Goal: Information Seeking & Learning: Compare options

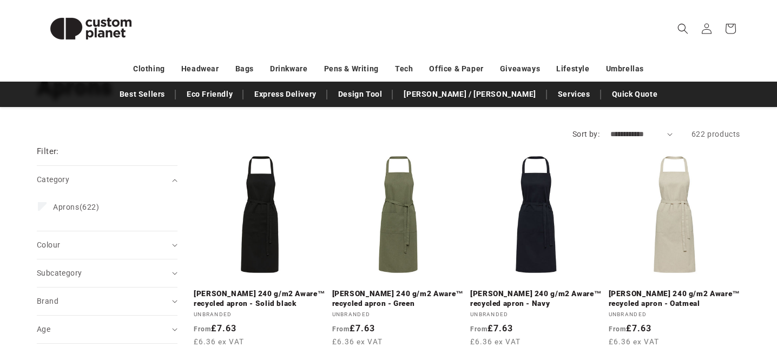
scroll to position [90, 0]
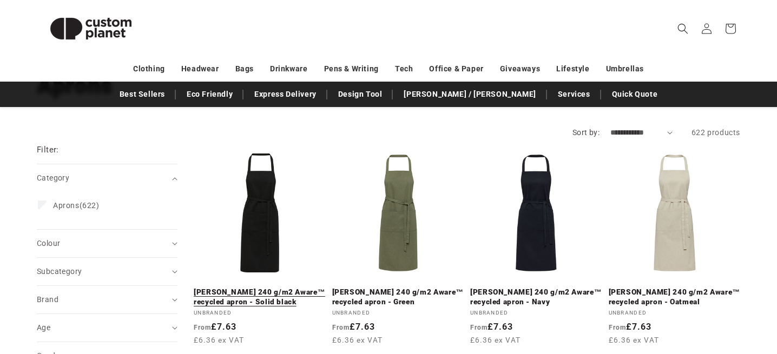
click at [263, 288] on link "Shara 240 g/m2 Aware™ recycled apron - Solid black" at bounding box center [260, 297] width 132 height 19
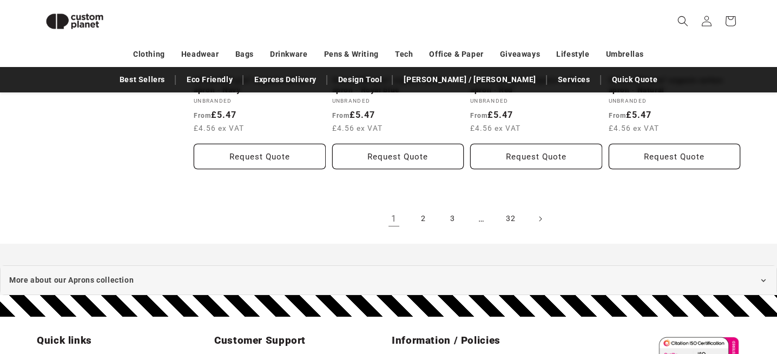
scroll to position [1278, 0]
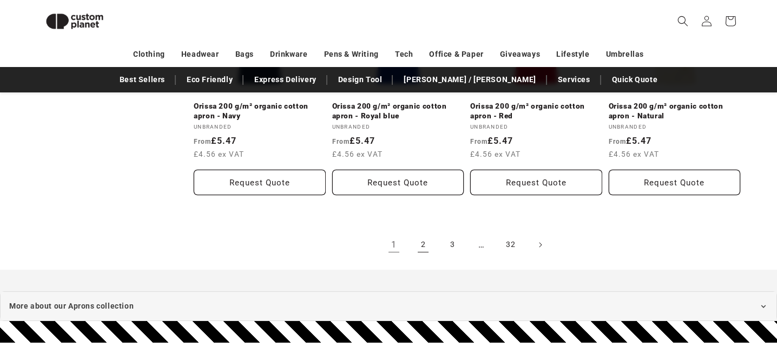
click at [424, 238] on link "2" at bounding box center [423, 245] width 24 height 24
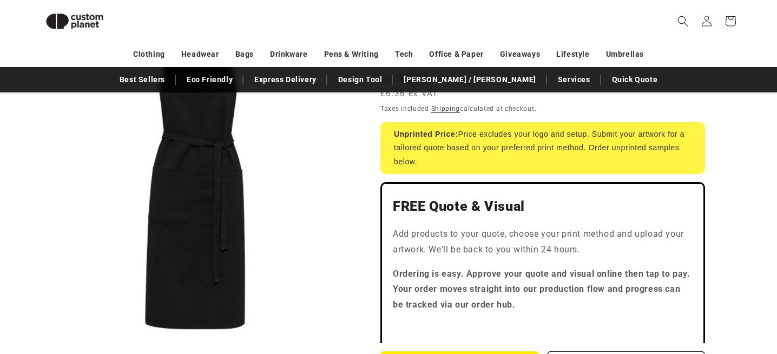
scroll to position [260, 0]
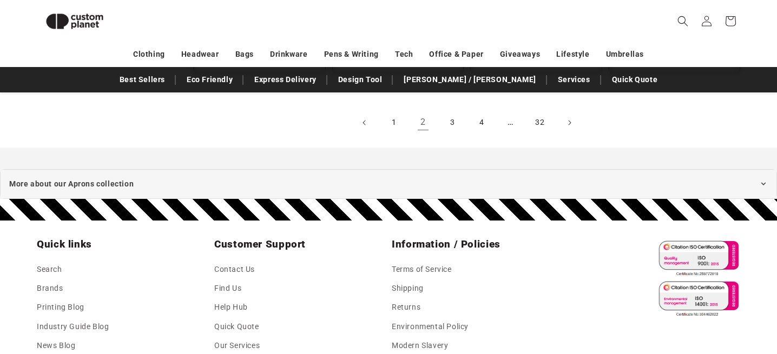
scroll to position [1392, 0]
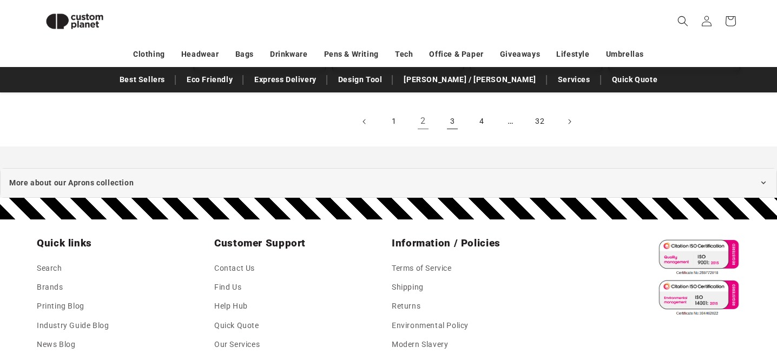
click at [454, 126] on link "3" at bounding box center [452, 122] width 24 height 24
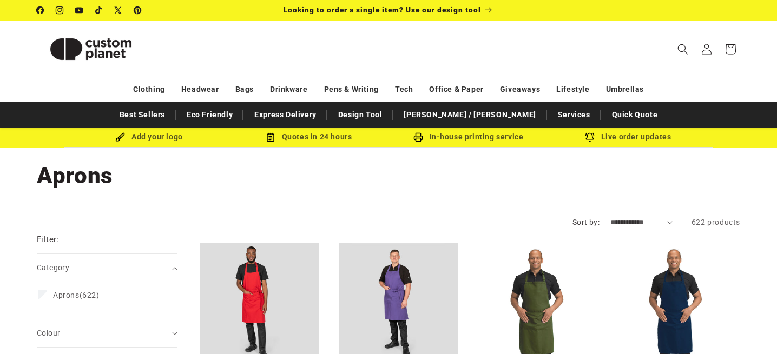
scroll to position [115, 0]
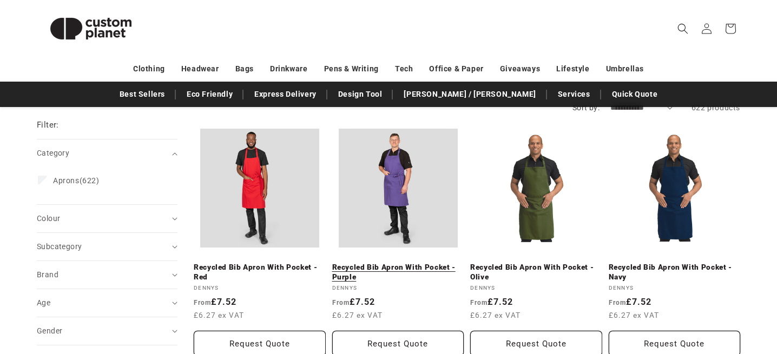
click at [400, 263] on link "Recycled Bib Apron With Pocket - Purple" at bounding box center [398, 272] width 132 height 19
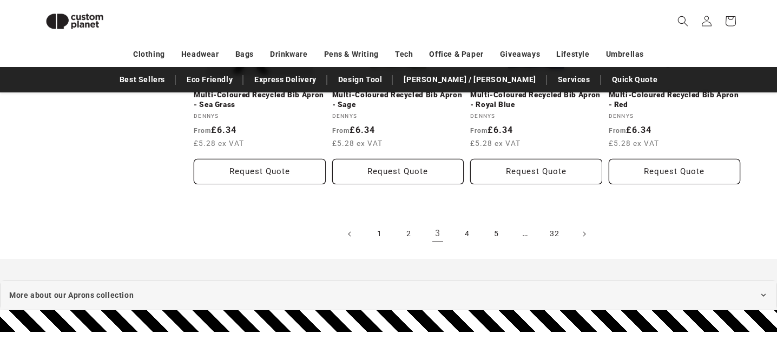
scroll to position [1282, 0]
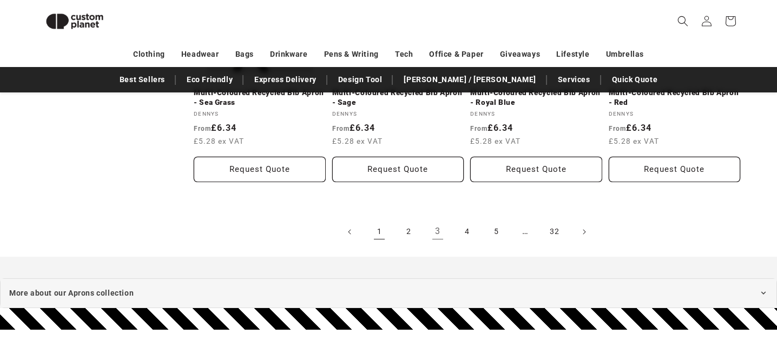
click at [376, 234] on link "1" at bounding box center [379, 232] width 24 height 24
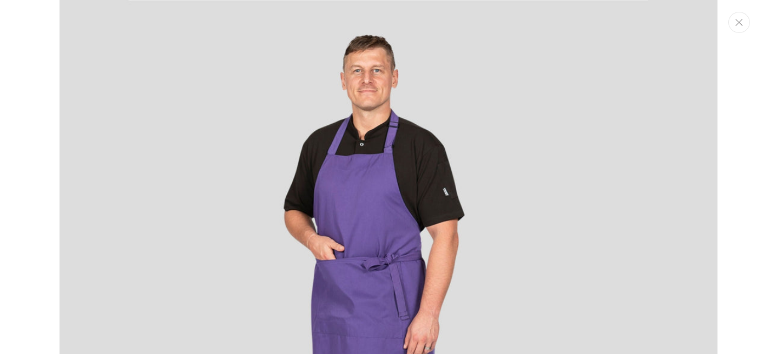
click at [740, 32] on button "Close" at bounding box center [739, 22] width 22 height 21
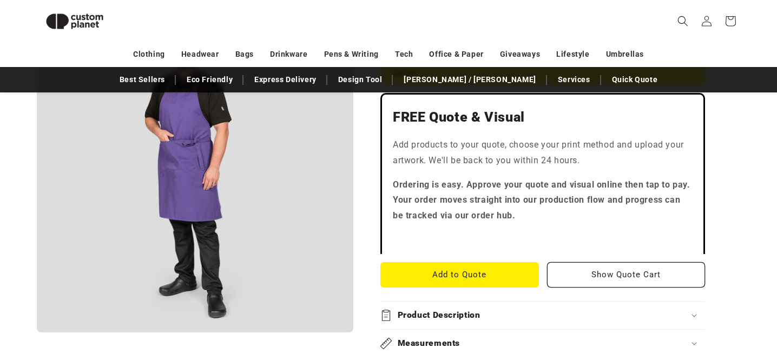
scroll to position [292, 0]
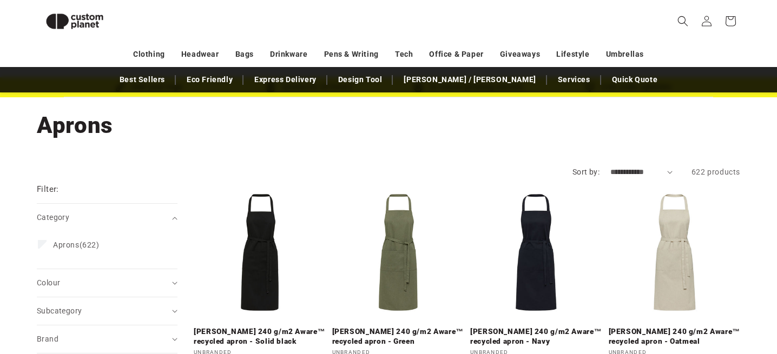
scroll to position [34, 0]
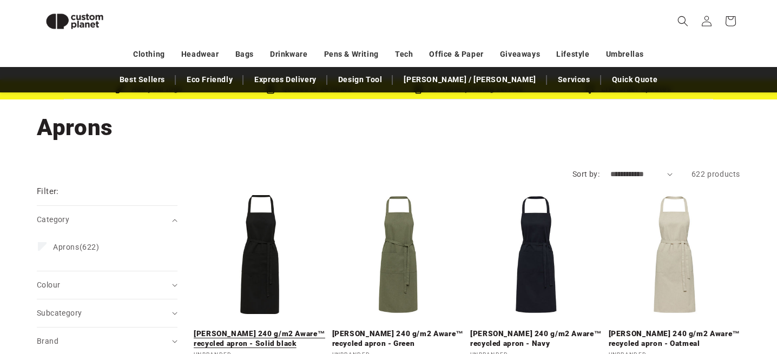
click at [267, 329] on link "Shara 240 g/m2 Aware™ recycled apron - Solid black" at bounding box center [260, 338] width 132 height 19
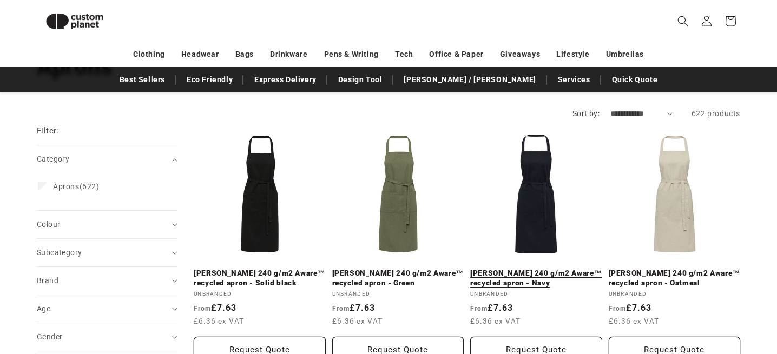
scroll to position [96, 0]
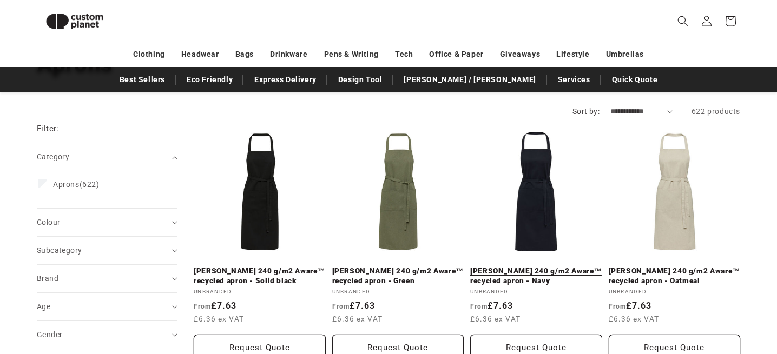
click at [535, 267] on link "Shara 240 g/m2 Aware™ recycled apron - Navy" at bounding box center [536, 276] width 132 height 19
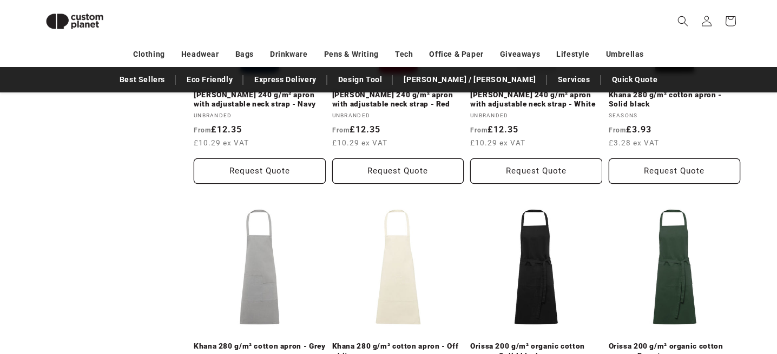
scroll to position [794, 0]
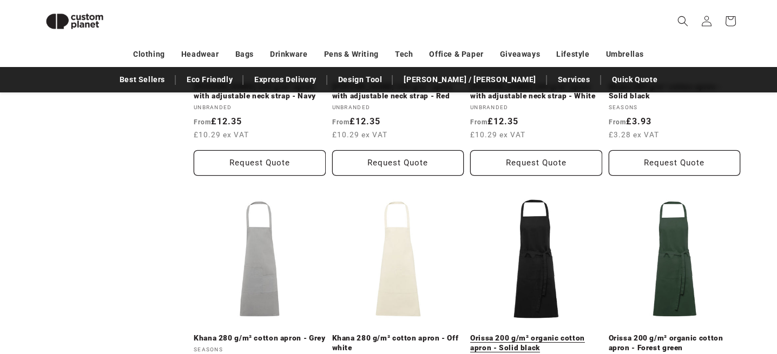
click at [546, 334] on link "Orissa 200 g/m² organic cotton apron - Solid black" at bounding box center [536, 343] width 132 height 19
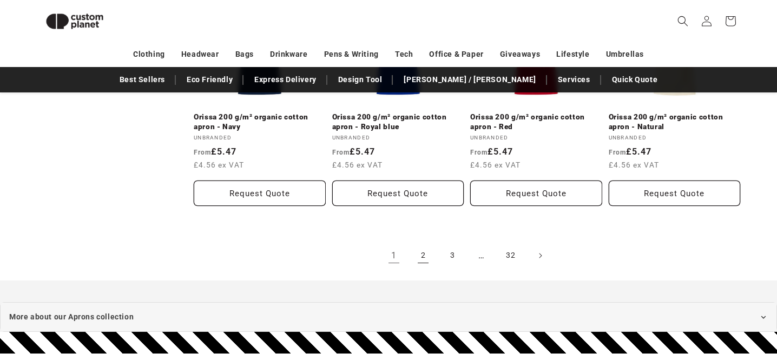
scroll to position [1271, 0]
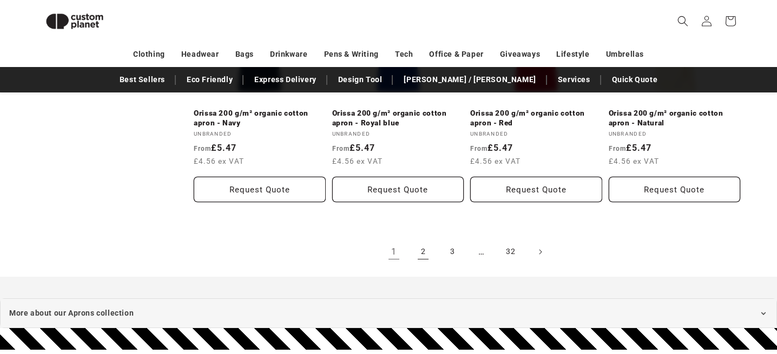
click at [427, 247] on link "2" at bounding box center [423, 252] width 24 height 24
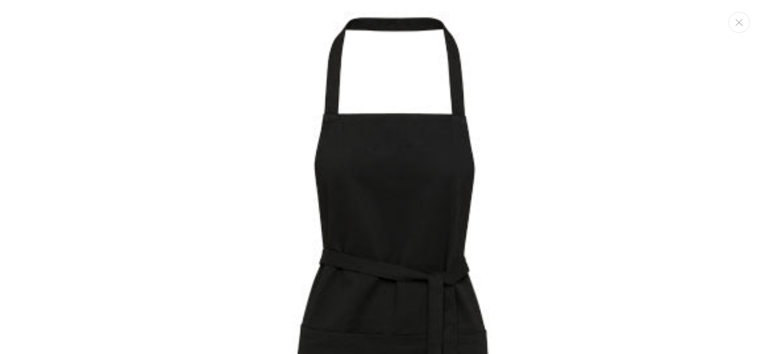
scroll to position [11, 0]
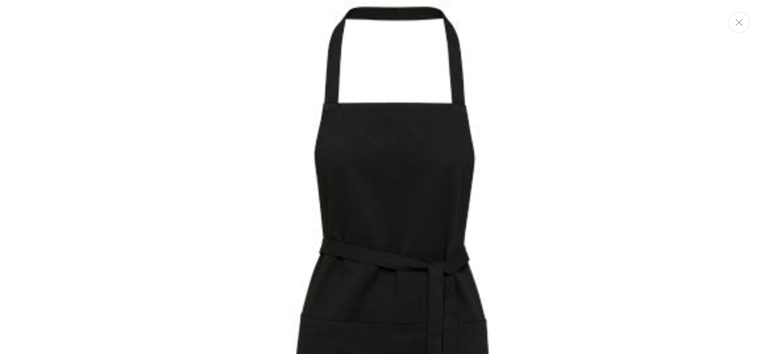
click at [743, 24] on button "Close" at bounding box center [739, 22] width 22 height 21
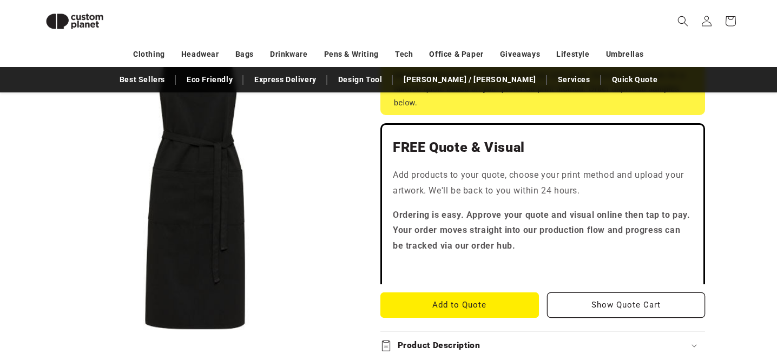
scroll to position [292, 0]
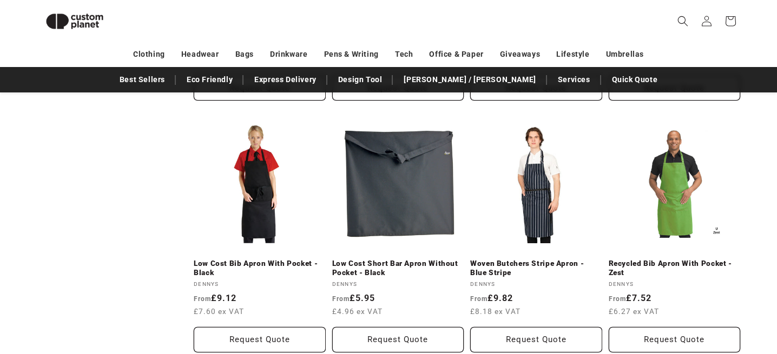
scroll to position [885, 0]
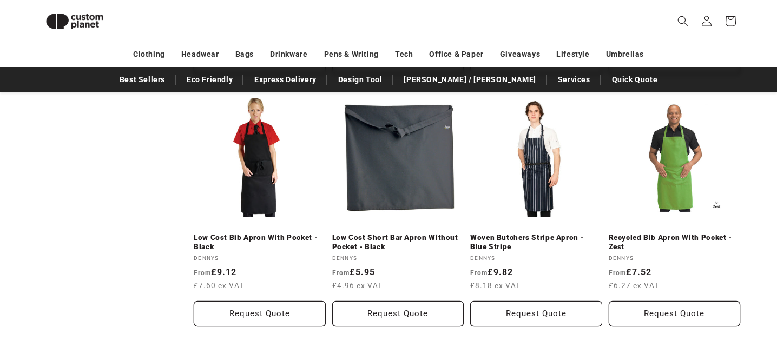
click at [270, 233] on link "Low Cost Bib Apron With Pocket - Black" at bounding box center [260, 242] width 132 height 19
